Goal: Task Accomplishment & Management: Complete application form

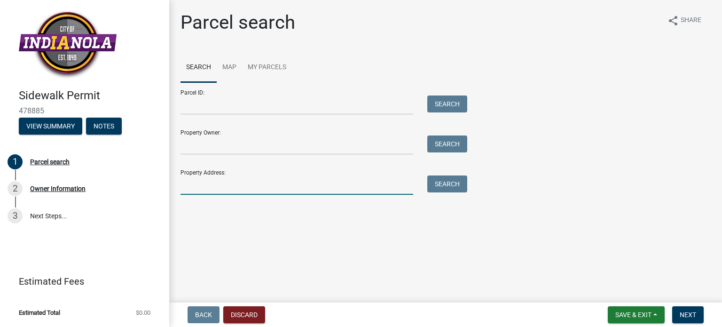
click at [259, 184] on input "Property Address:" at bounding box center [296, 184] width 233 height 19
type input "[STREET_ADDRESS]"
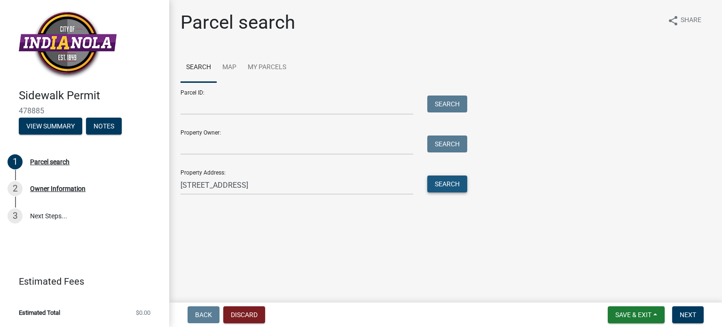
click at [447, 183] on button "Search" at bounding box center [447, 183] width 40 height 17
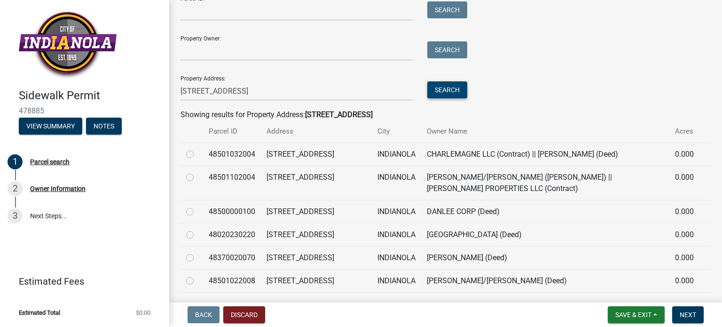
scroll to position [95, 0]
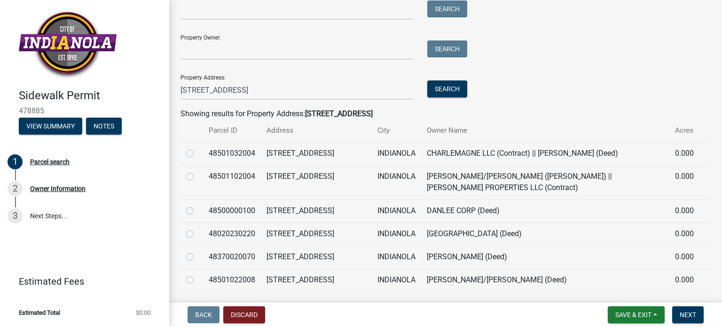
click at [197, 228] on label at bounding box center [197, 228] width 0 height 0
click at [197, 234] on input "radio" at bounding box center [200, 231] width 6 height 6
radio input "true"
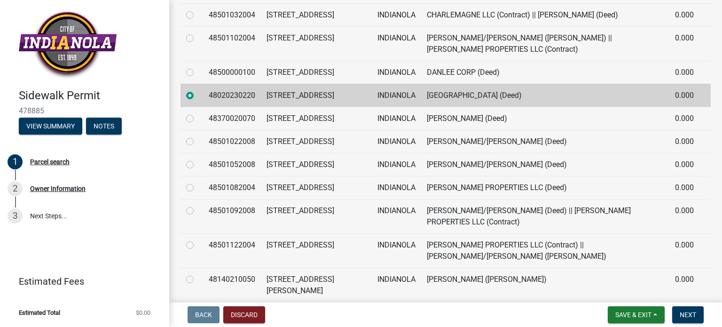
scroll to position [224, 0]
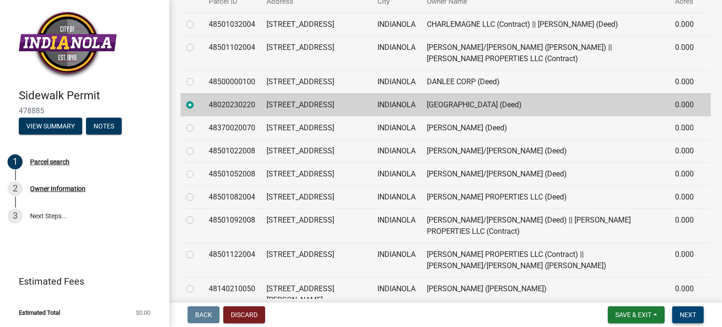
click at [690, 311] on span "Next" at bounding box center [688, 315] width 16 height 8
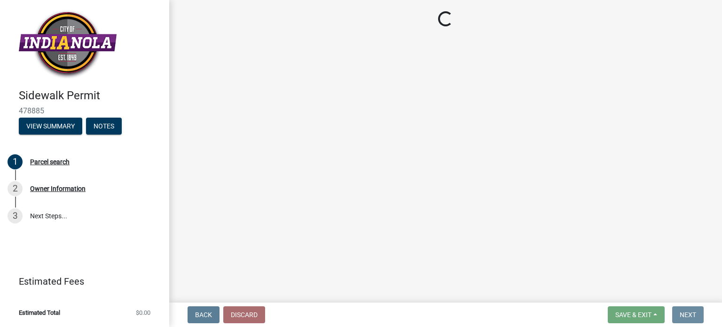
scroll to position [0, 0]
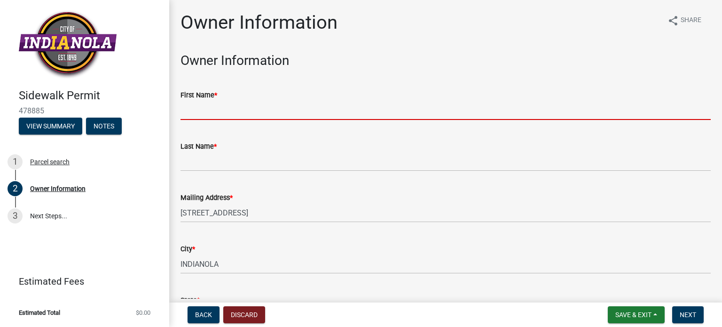
click at [235, 106] on input "First Name *" at bounding box center [445, 110] width 530 height 19
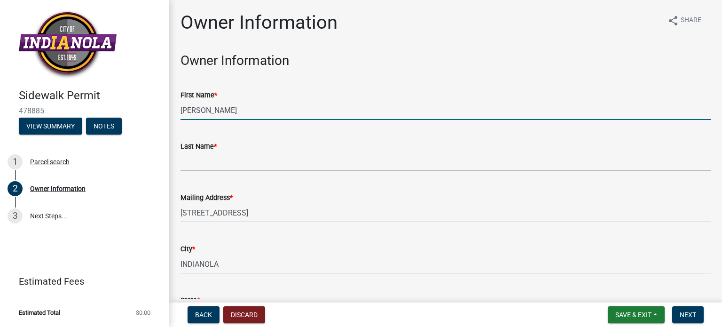
type input "[PERSON_NAME]"
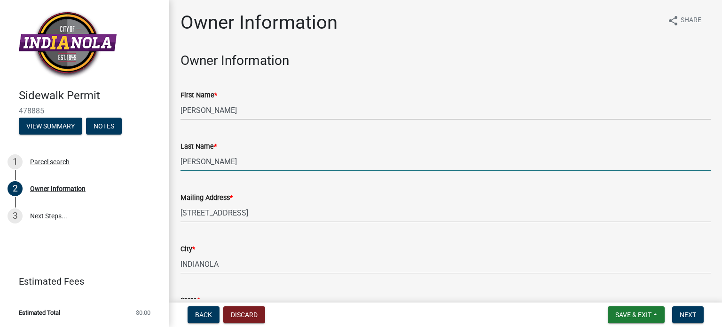
type input "[PERSON_NAME]"
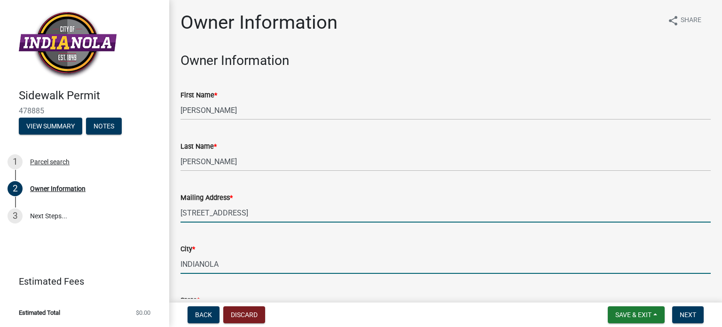
click at [194, 213] on input "[STREET_ADDRESS]" at bounding box center [445, 212] width 530 height 19
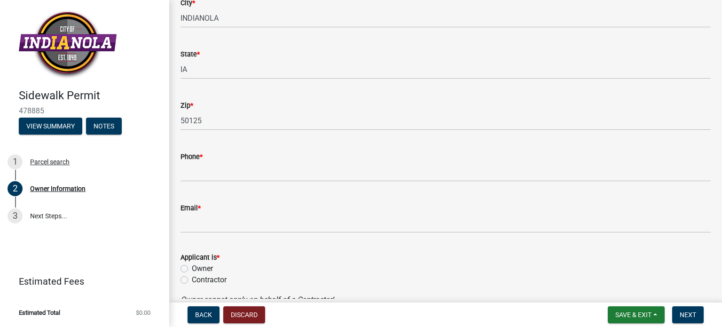
scroll to position [257, 0]
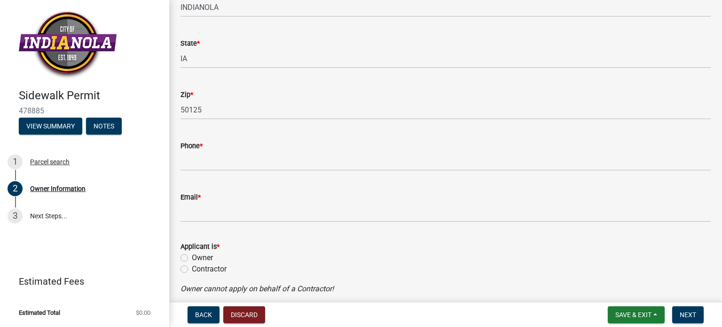
type input "[STREET_ADDRESS]"
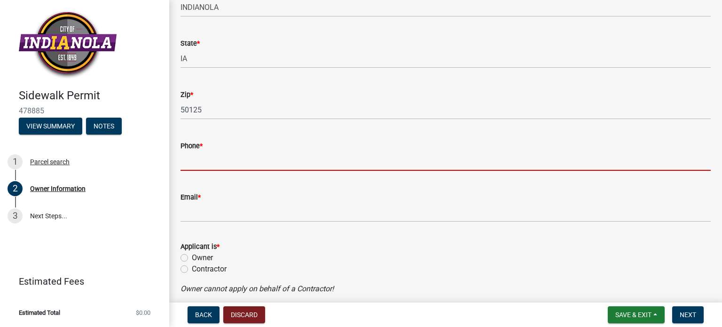
click at [244, 157] on input "Phone *" at bounding box center [445, 160] width 530 height 19
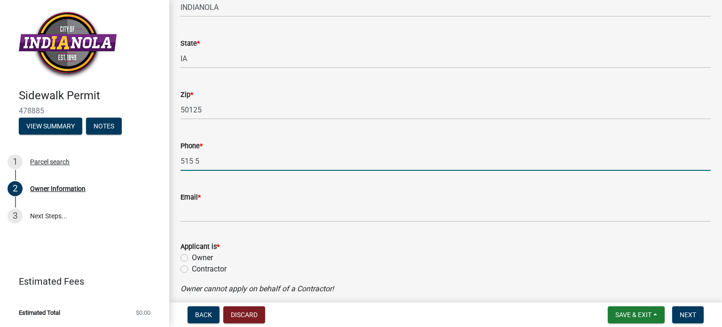
type input "[PHONE_NUMBER]"
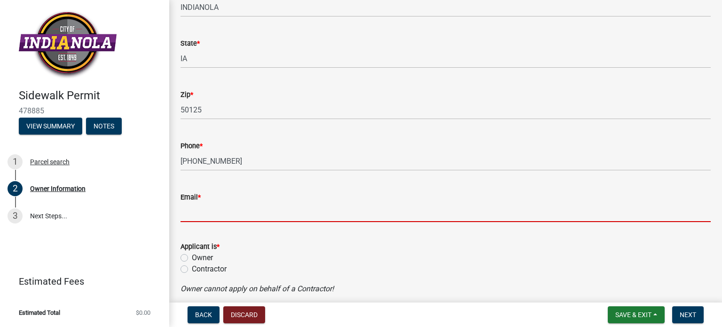
click at [206, 214] on input "Email *" at bounding box center [445, 212] width 530 height 19
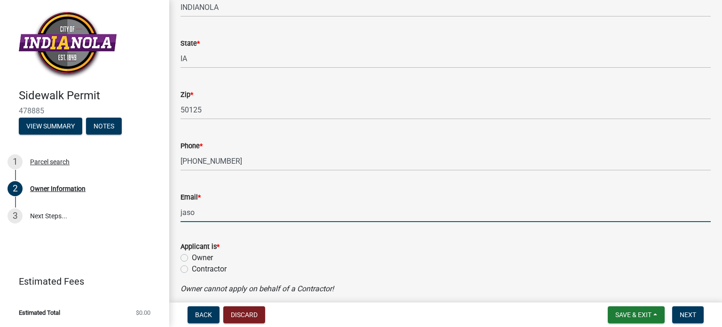
type input "[EMAIL_ADDRESS][DOMAIN_NAME]"
click at [200, 267] on label "Contractor" at bounding box center [209, 268] width 35 height 11
click at [198, 267] on input "Contractor" at bounding box center [195, 266] width 6 height 6
radio input "true"
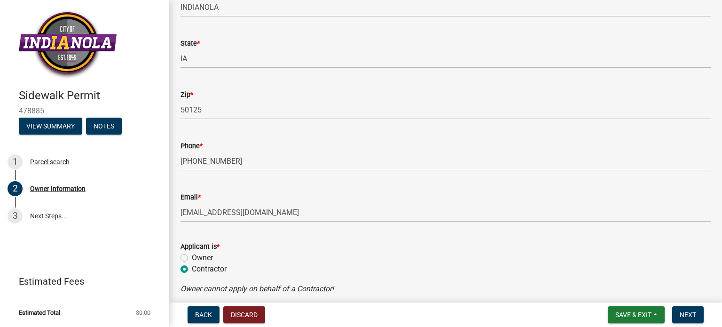
scroll to position [296, 0]
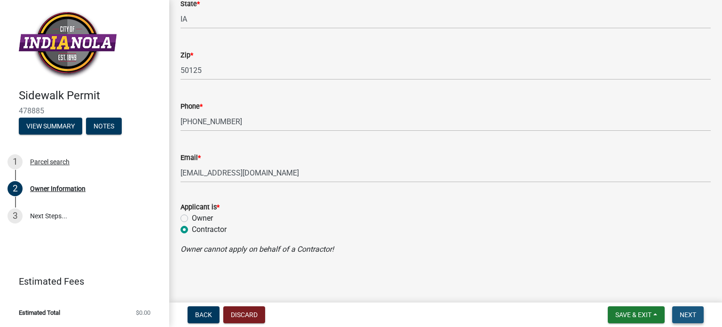
click at [689, 311] on span "Next" at bounding box center [688, 315] width 16 height 8
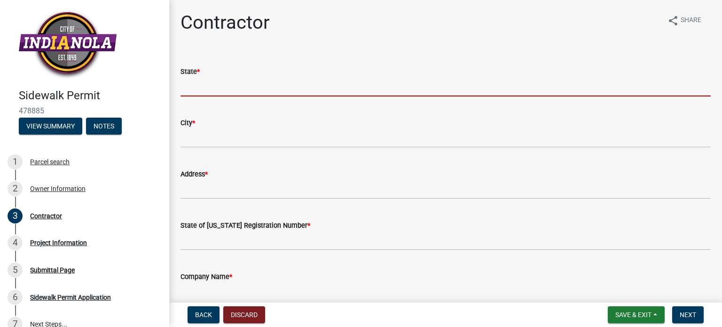
click at [207, 82] on input "State *" at bounding box center [445, 86] width 530 height 19
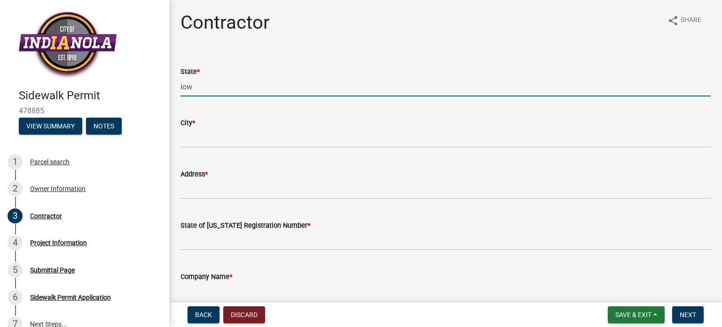
type input "[US_STATE]"
type input "[GEOGRAPHIC_DATA]"
type input "[STREET_ADDRESS]"
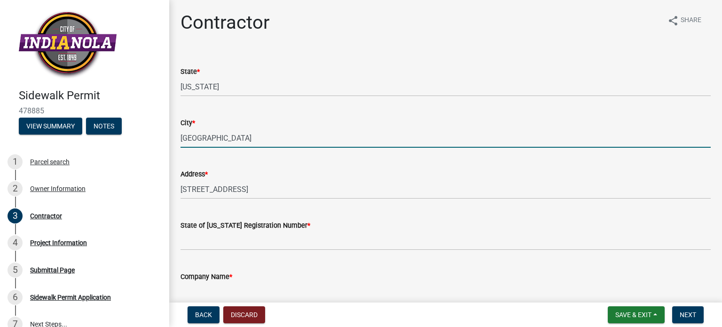
drag, startPoint x: 248, startPoint y: 136, endPoint x: 166, endPoint y: 135, distance: 81.3
click at [166, 135] on div "Sidewalk Permit 478885 View Summary Notes 1 Parcel search 2 Owner Information 3…" at bounding box center [361, 163] width 722 height 327
type input "Indianola"
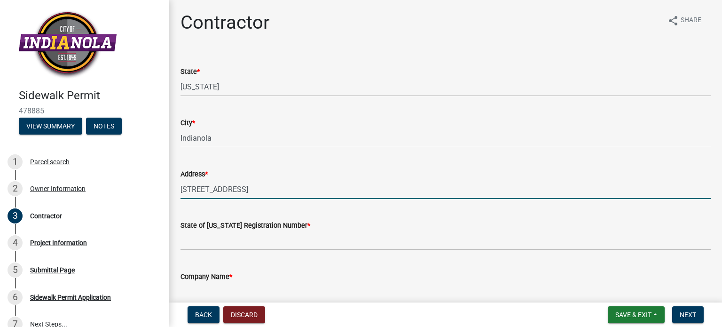
drag, startPoint x: 260, startPoint y: 193, endPoint x: 174, endPoint y: 199, distance: 86.7
click at [174, 199] on div "Contractor share Share State * [US_STATE][GEOGRAPHIC_DATA] * Indianola Address …" at bounding box center [445, 189] width 544 height 357
type input "[STREET_ADDRESS]"
click at [363, 217] on div "State of [US_STATE] Registration Number *" at bounding box center [445, 228] width 530 height 44
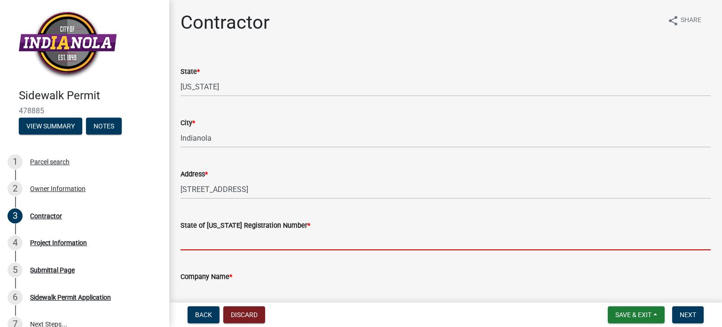
click at [333, 244] on input "State of [US_STATE] Registration Number *" at bounding box center [445, 240] width 530 height 19
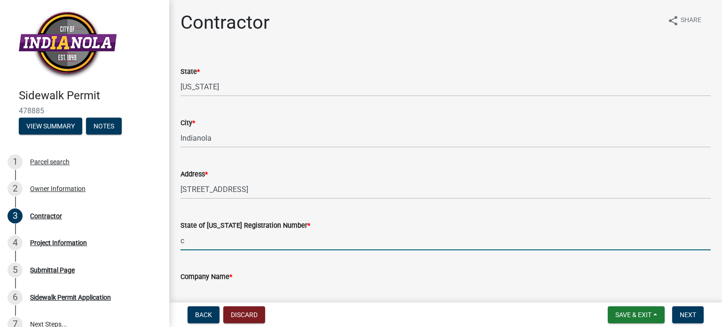
type input "C118072"
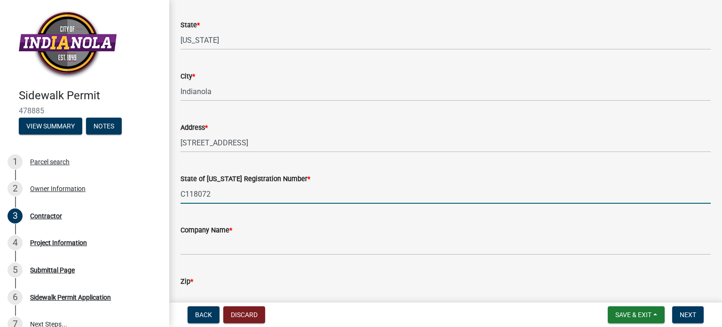
scroll to position [56, 0]
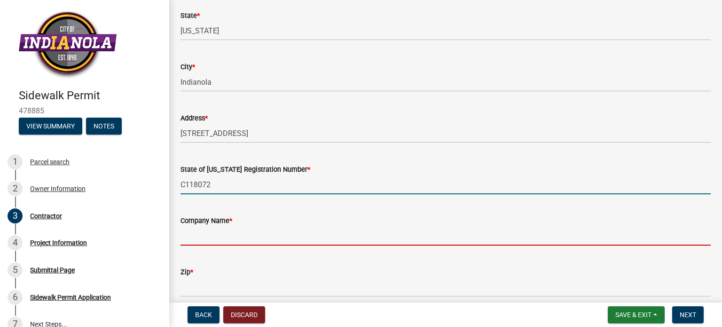
click at [303, 229] on input "Company Name *" at bounding box center [445, 235] width 530 height 19
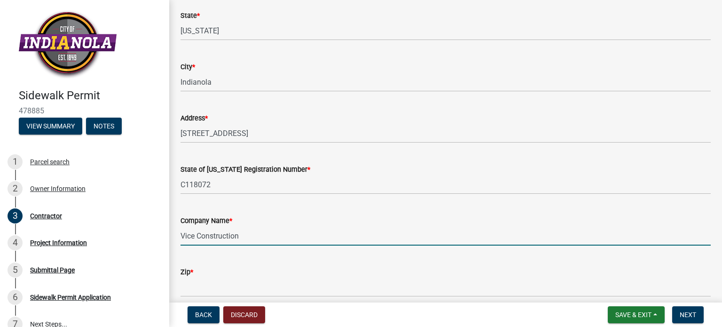
type input "Vice Construction"
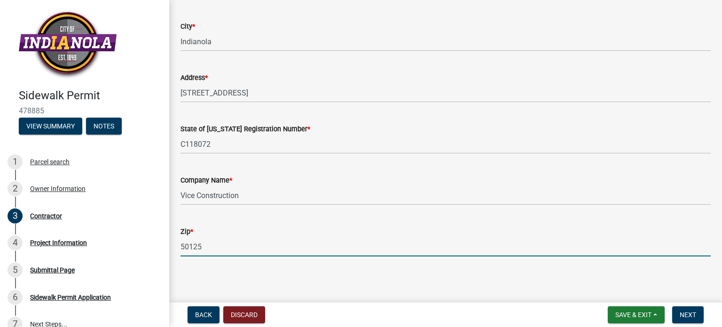
scroll to position [98, 0]
type input "50125"
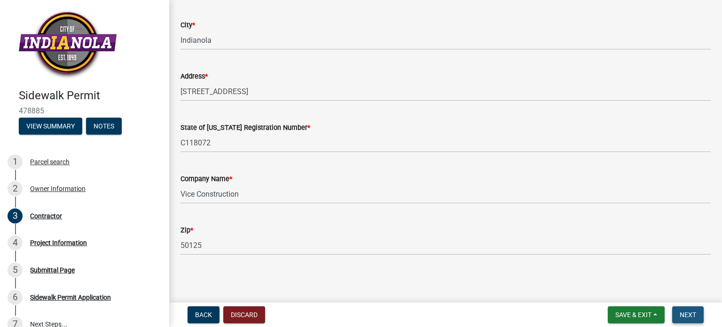
click at [686, 314] on span "Next" at bounding box center [688, 315] width 16 height 8
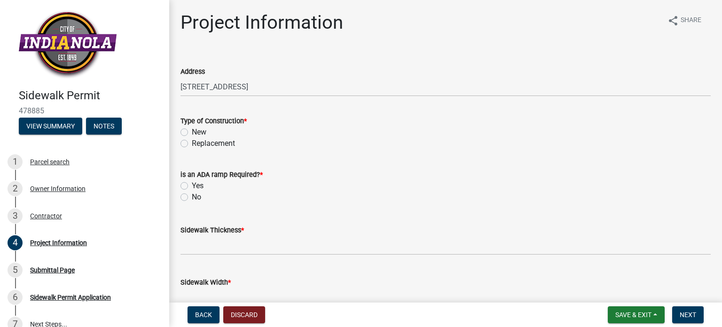
click at [192, 144] on label "Replacement" at bounding box center [213, 143] width 43 height 11
click at [192, 144] on input "Replacement" at bounding box center [195, 141] width 6 height 6
radio input "true"
click at [192, 144] on label "Replacement" at bounding box center [213, 143] width 43 height 11
click at [192, 144] on input "Replacement" at bounding box center [195, 141] width 6 height 6
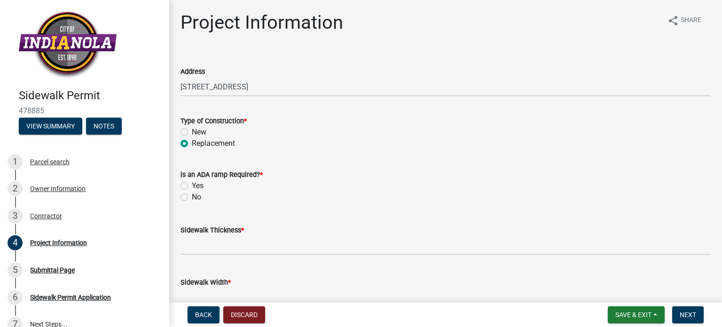
click at [192, 197] on label "No" at bounding box center [196, 196] width 9 height 11
click at [192, 197] on input "No" at bounding box center [195, 194] width 6 height 6
radio input "true"
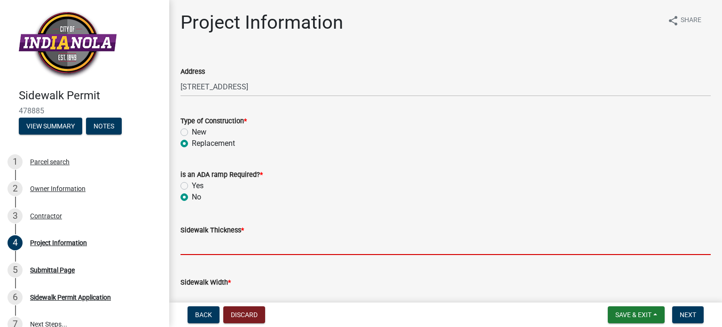
click at [202, 245] on input "text" at bounding box center [445, 244] width 530 height 19
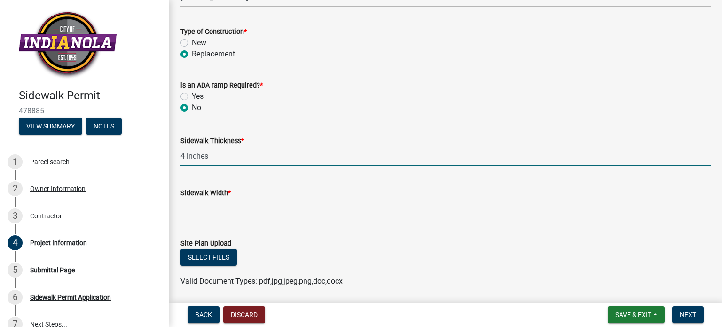
scroll to position [112, 0]
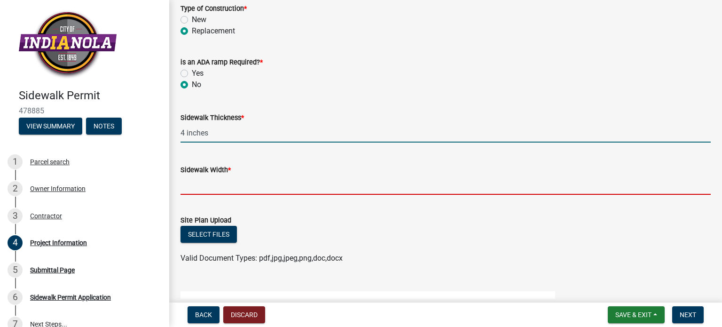
type input "4"
click at [260, 178] on input "text" at bounding box center [445, 184] width 530 height 19
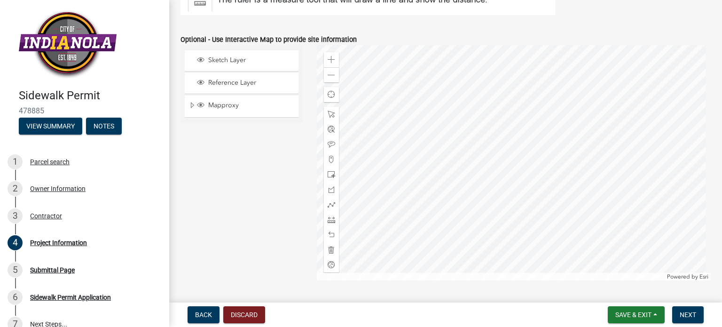
scroll to position [523, 0]
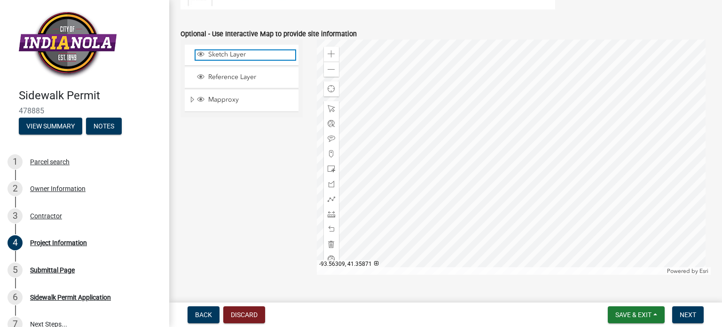
type input "4"
click at [226, 53] on span "Sketch Layer" at bounding box center [250, 54] width 89 height 8
click at [578, 141] on div at bounding box center [514, 156] width 394 height 235
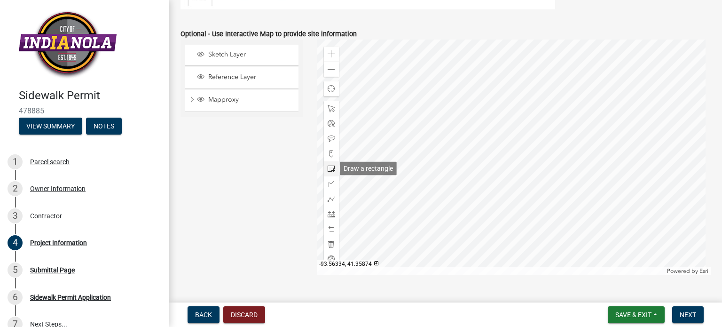
click at [328, 168] on span at bounding box center [332, 169] width 8 height 8
click at [586, 266] on div at bounding box center [514, 156] width 394 height 235
click at [684, 311] on span "Next" at bounding box center [688, 315] width 16 height 8
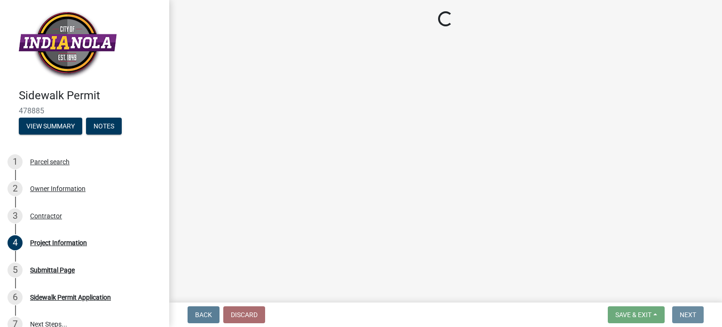
scroll to position [0, 0]
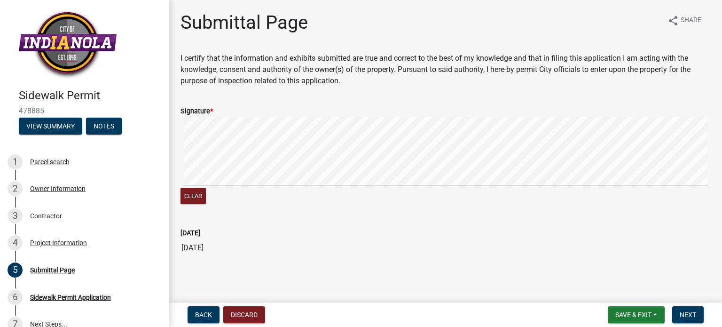
click at [257, 188] on div "Clear" at bounding box center [445, 197] width 530 height 18
click at [684, 313] on span "Next" at bounding box center [688, 315] width 16 height 8
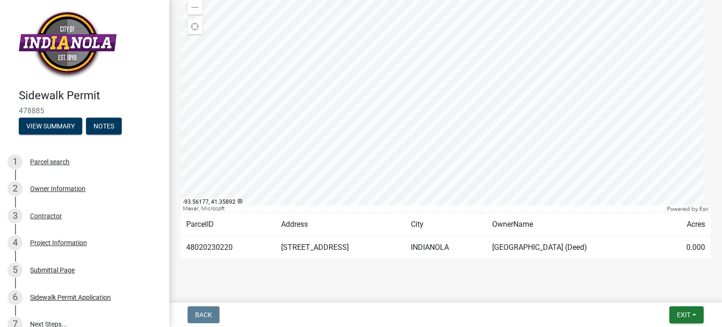
scroll to position [150, 0]
